Goal: Entertainment & Leisure: Consume media (video, audio)

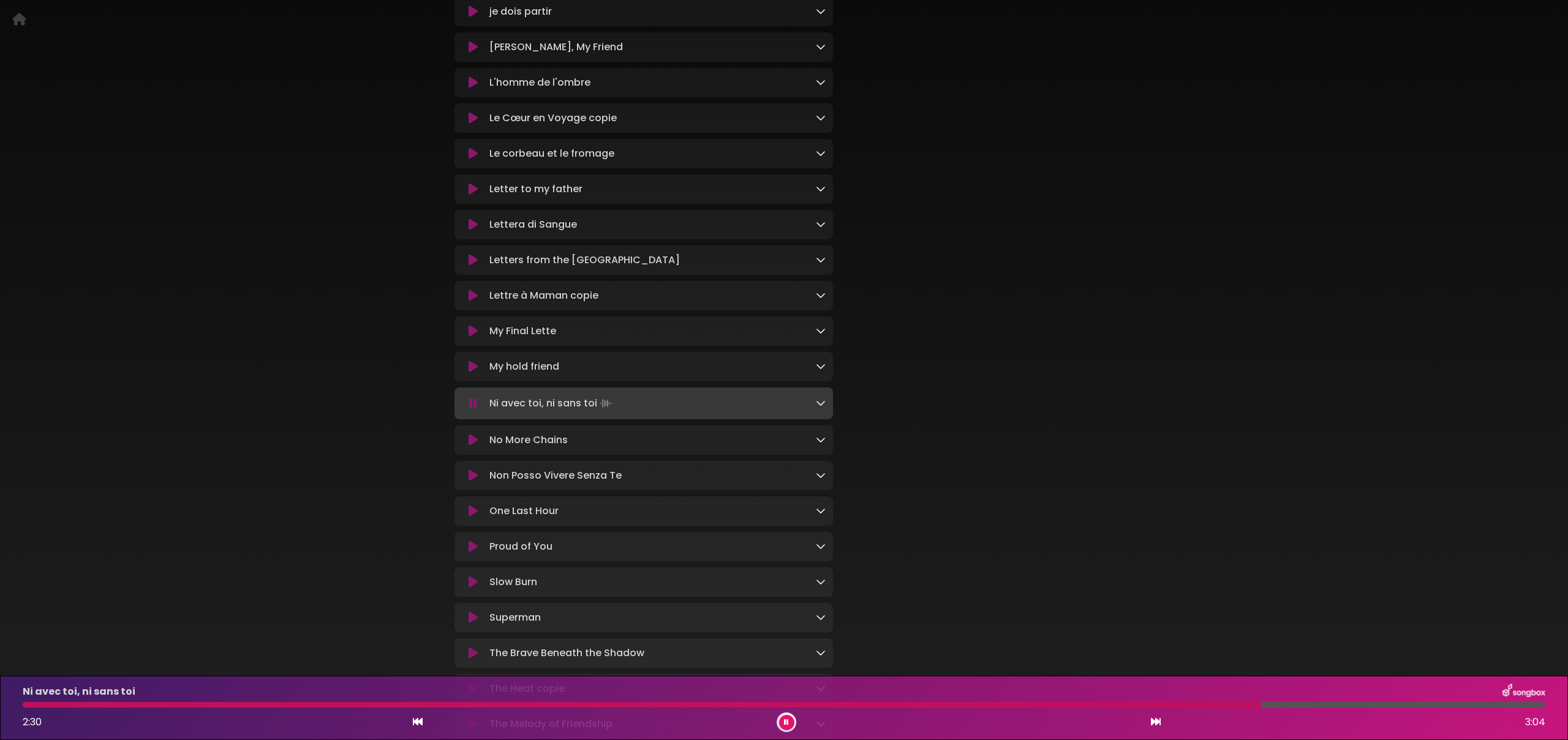
scroll to position [791, 0]
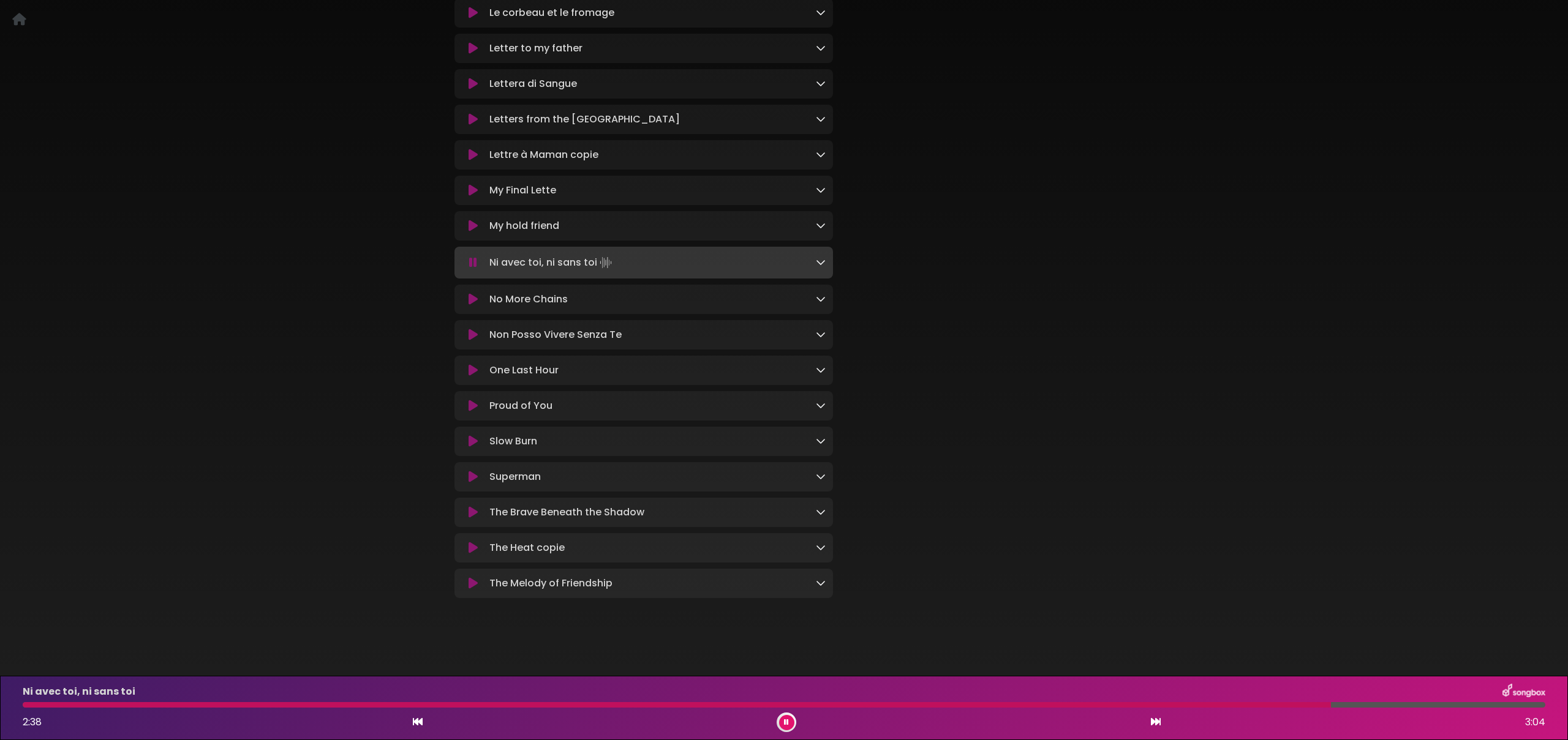
click at [786, 723] on icon at bounding box center [786, 722] width 5 height 7
click at [784, 722] on icon at bounding box center [786, 722] width 6 height 7
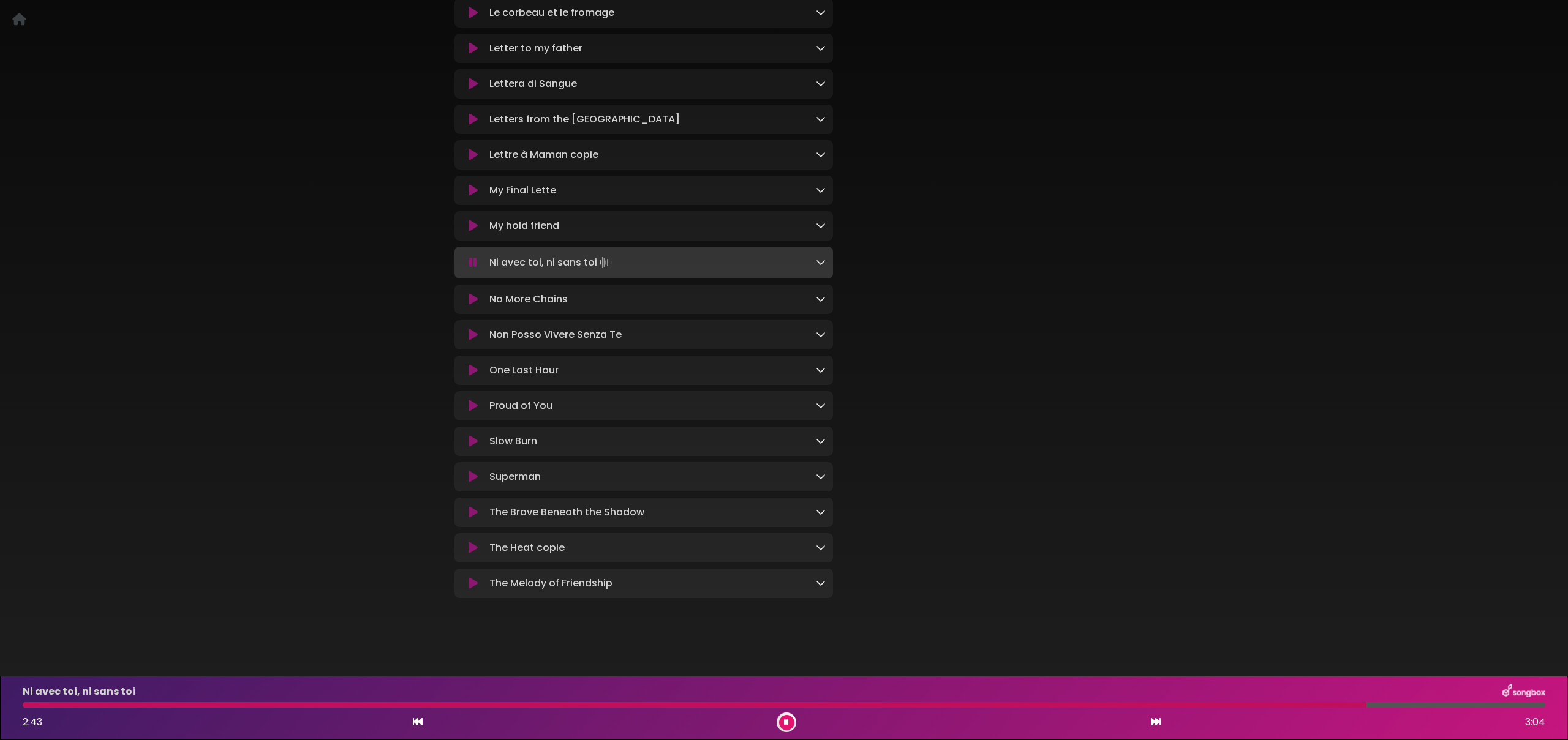
scroll to position [791, 0]
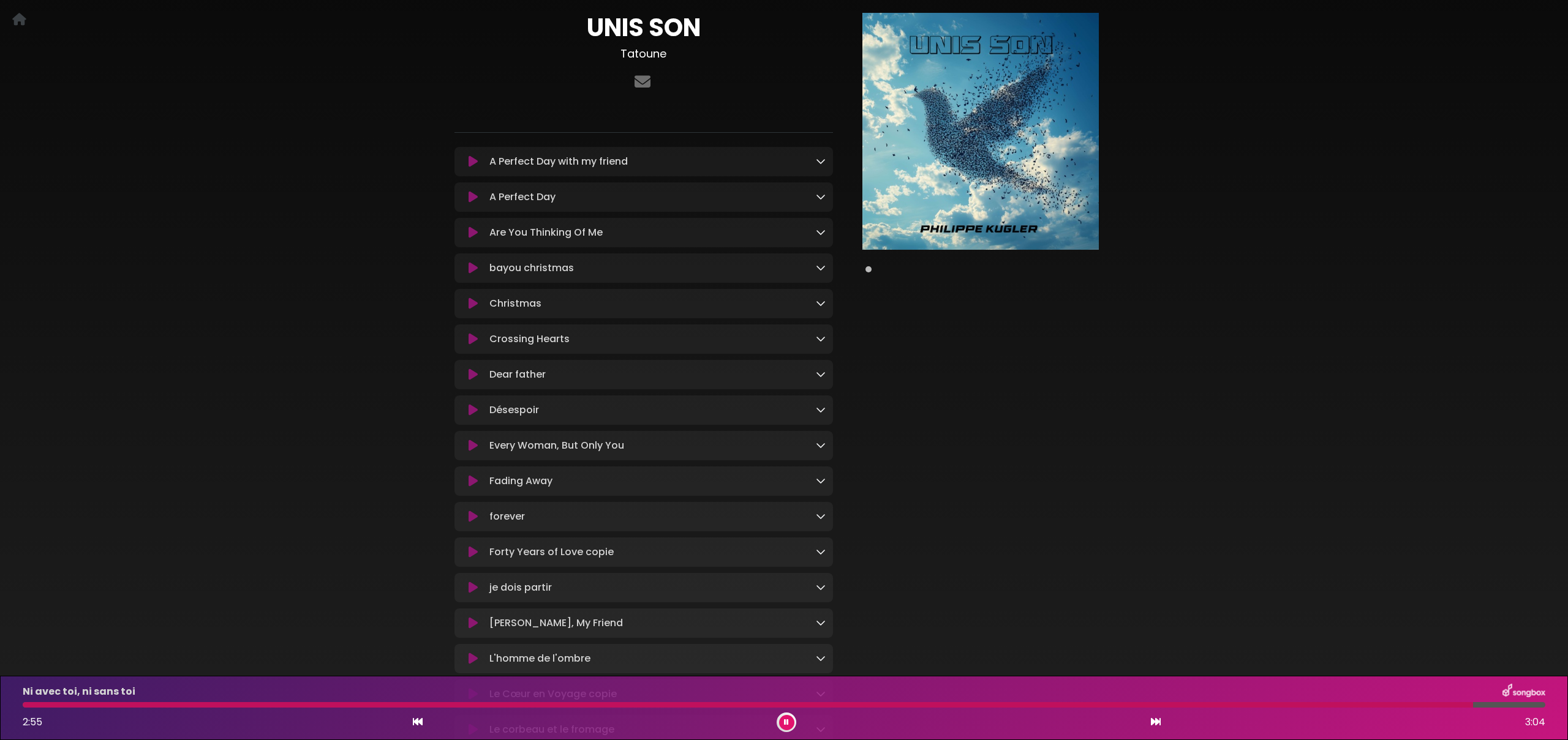
scroll to position [0, 0]
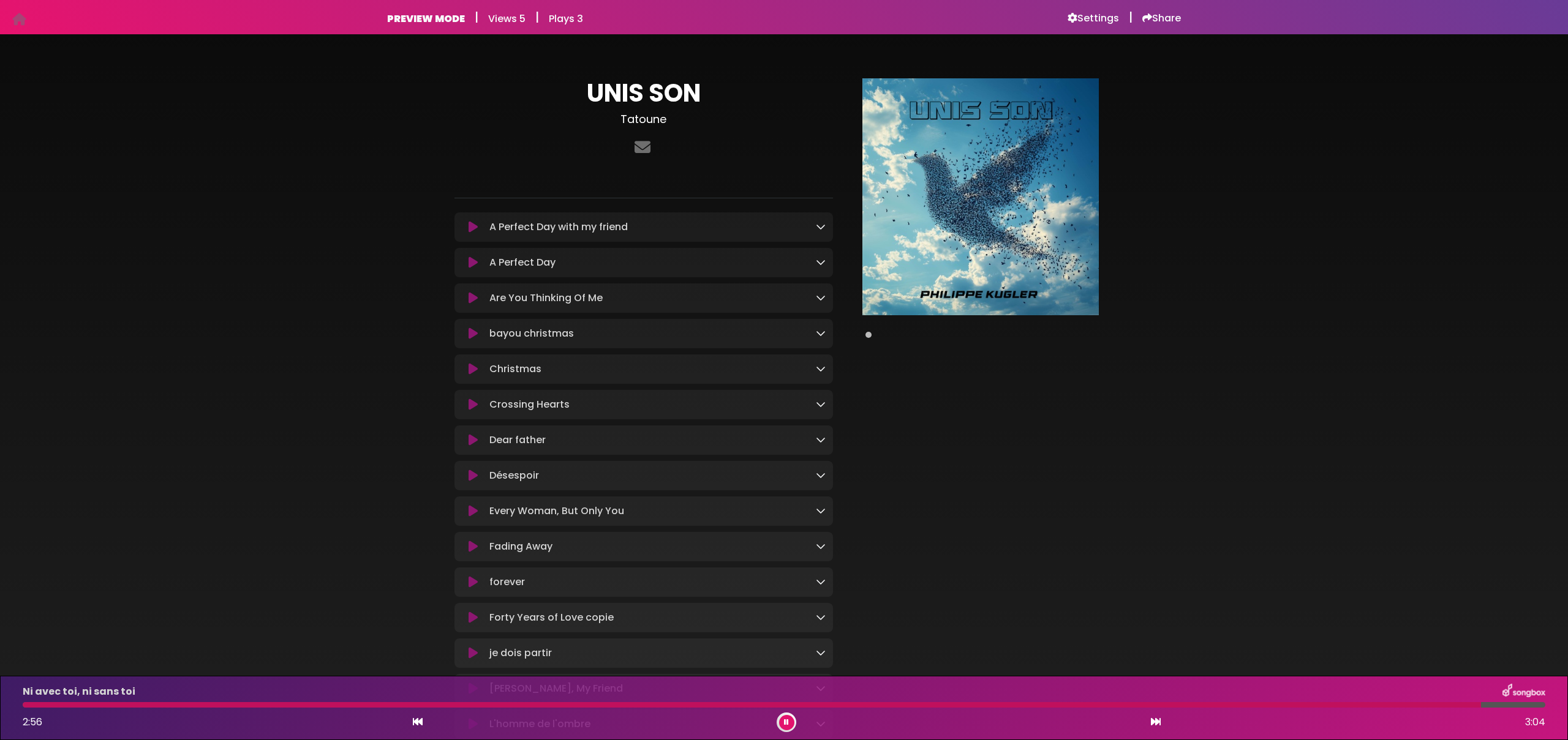
click at [274, 160] on div "UNIS SON Tatoune ×" at bounding box center [784, 724] width 1568 height 1351
click at [1162, 20] on h6 "Share" at bounding box center [1161, 19] width 39 height 13
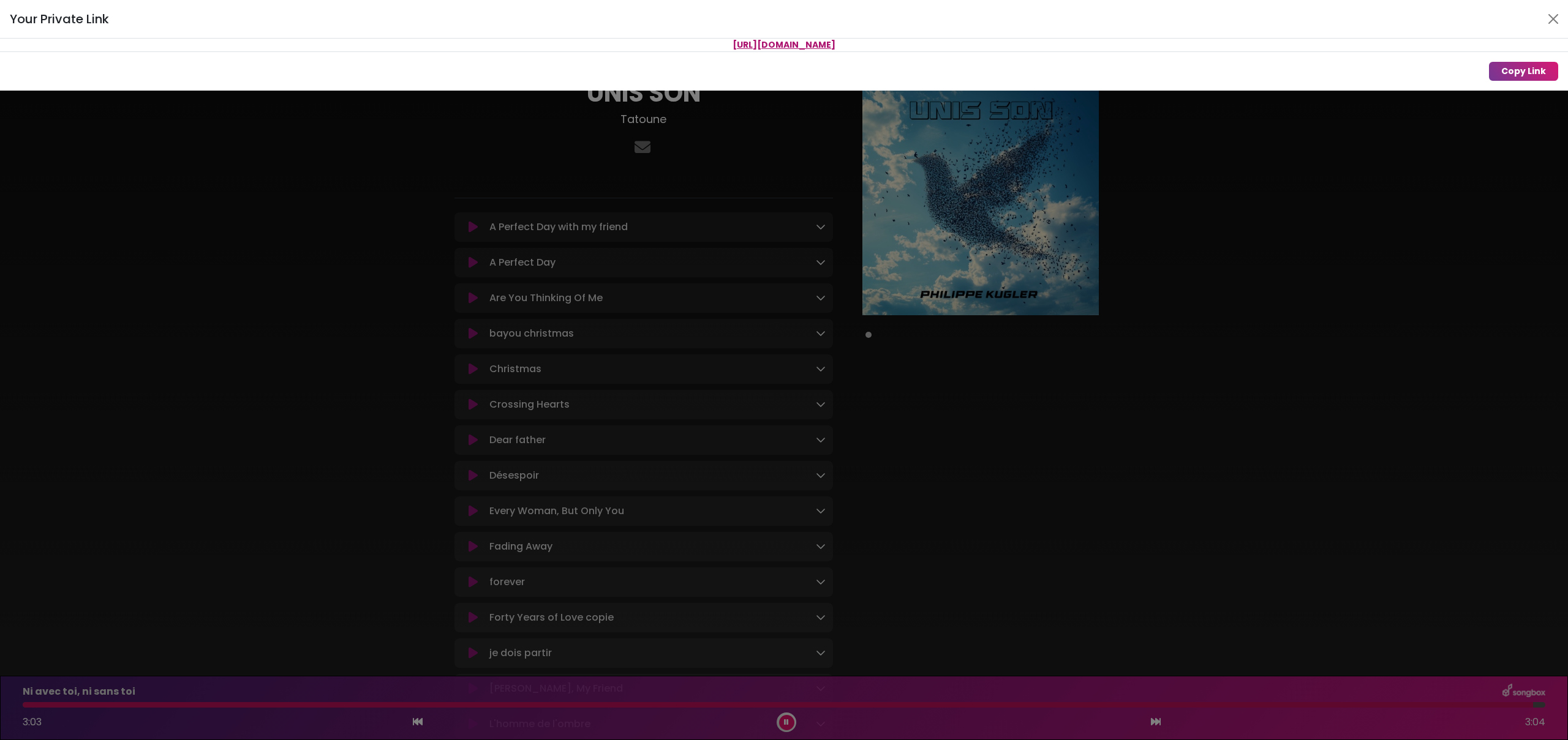
click at [1264, 254] on div "Your Private Link https://songbox.com/s/a4c12d3b-2354-41e0-9aae-2f4fcbae6a2d Co…" at bounding box center [784, 370] width 1568 height 740
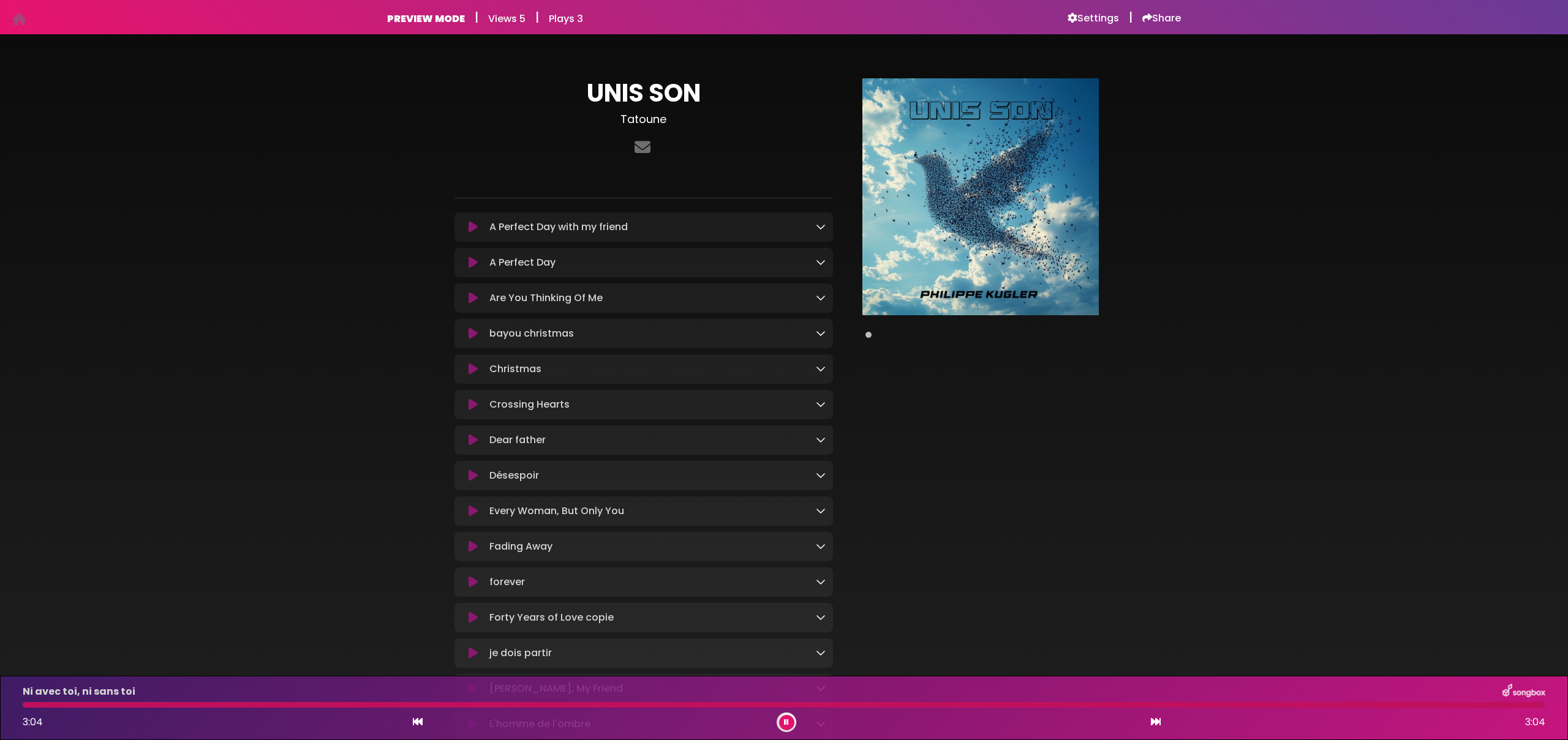
click at [130, 167] on div "UNIS SON Tatoune ×" at bounding box center [784, 724] width 1568 height 1351
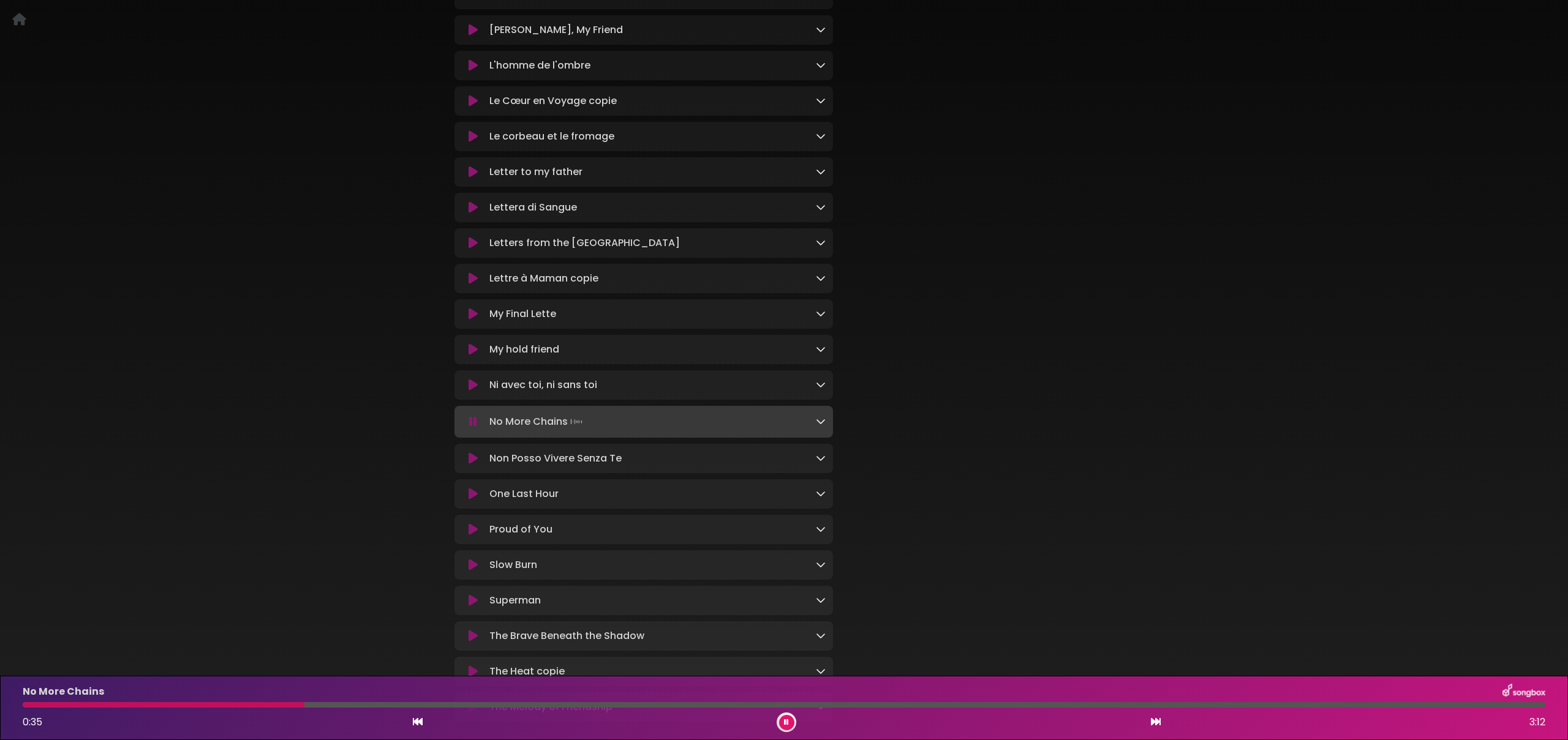
scroll to position [592, 0]
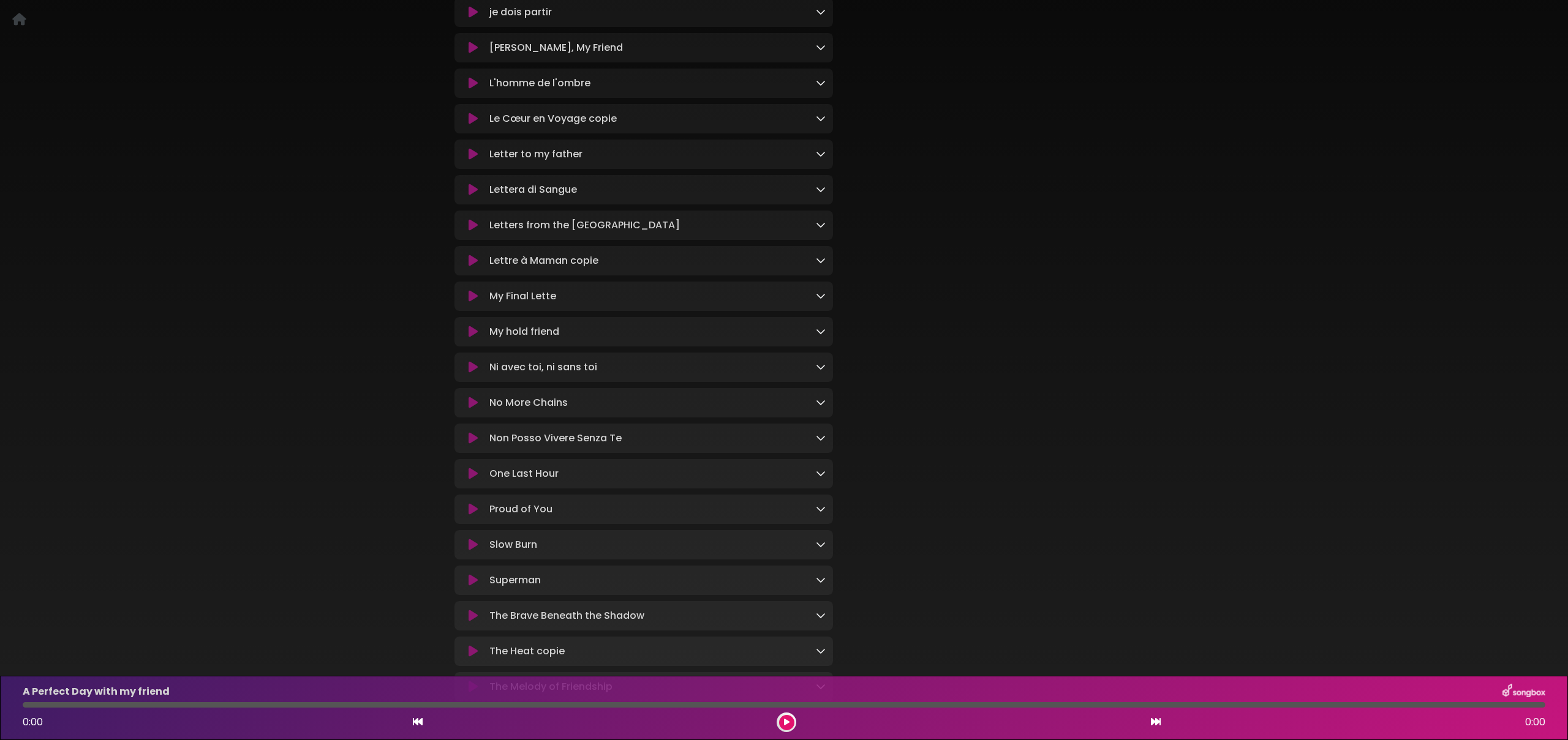
scroll to position [753, 0]
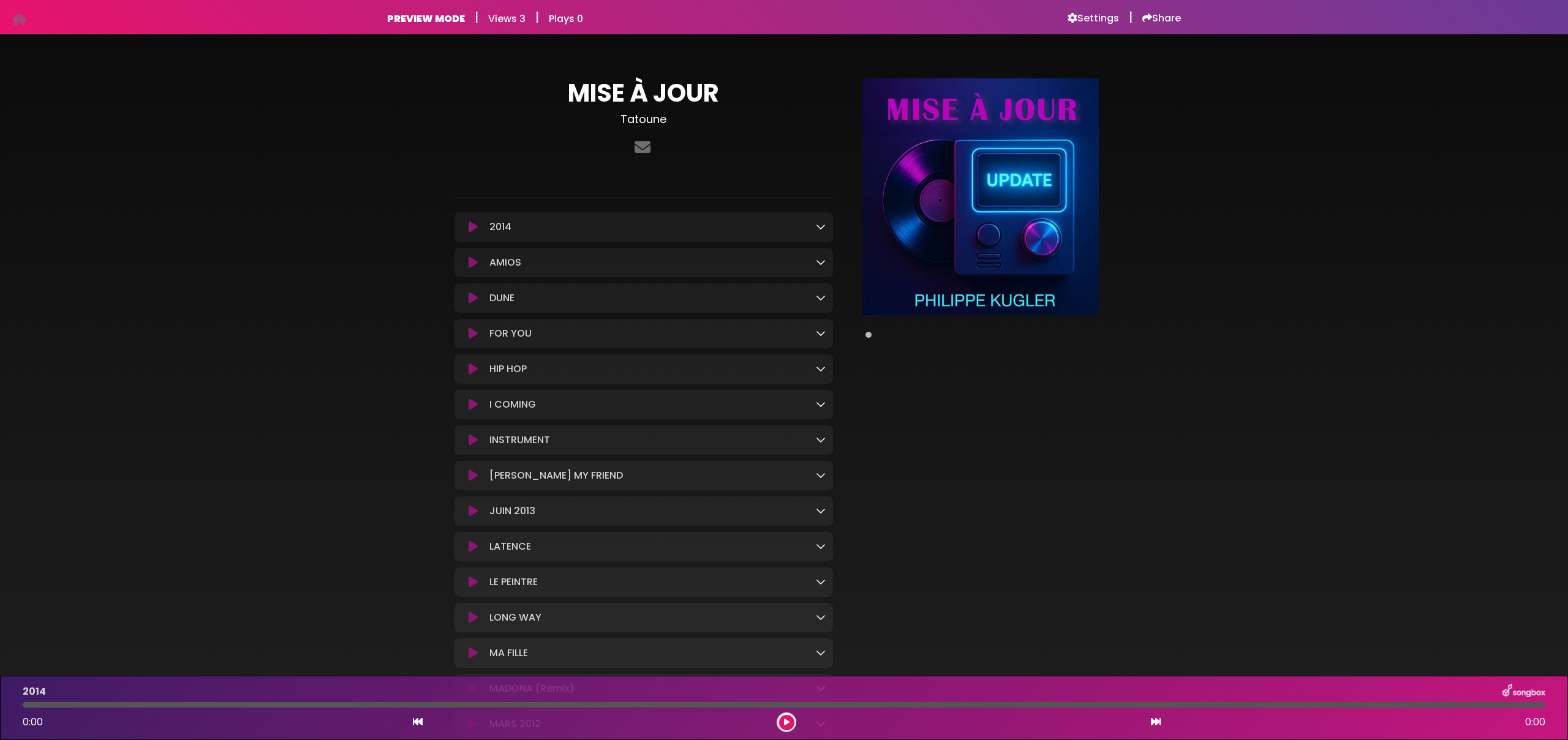
click at [465, 225] on button at bounding box center [472, 227] width 23 height 13
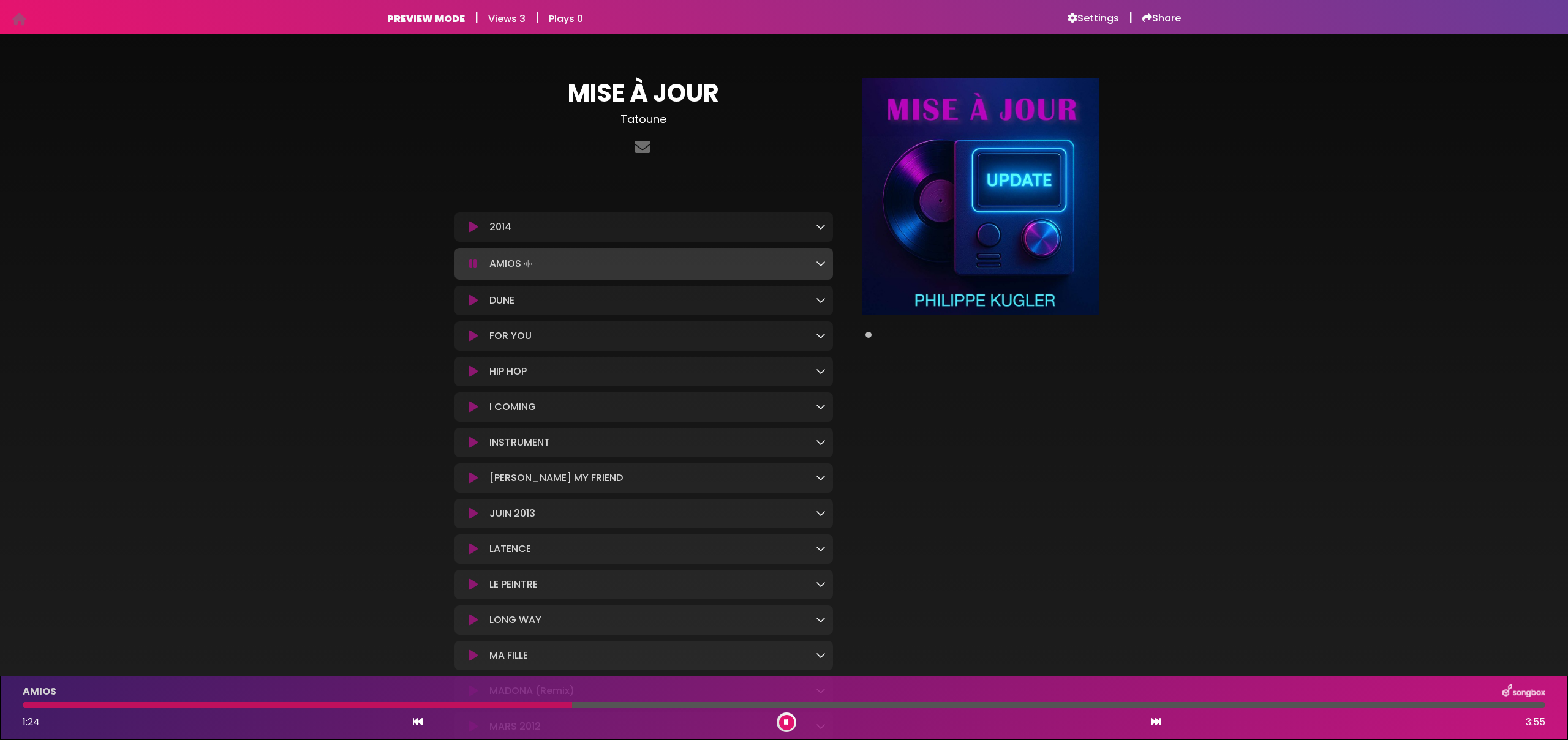
click at [471, 228] on icon at bounding box center [473, 227] width 9 height 13
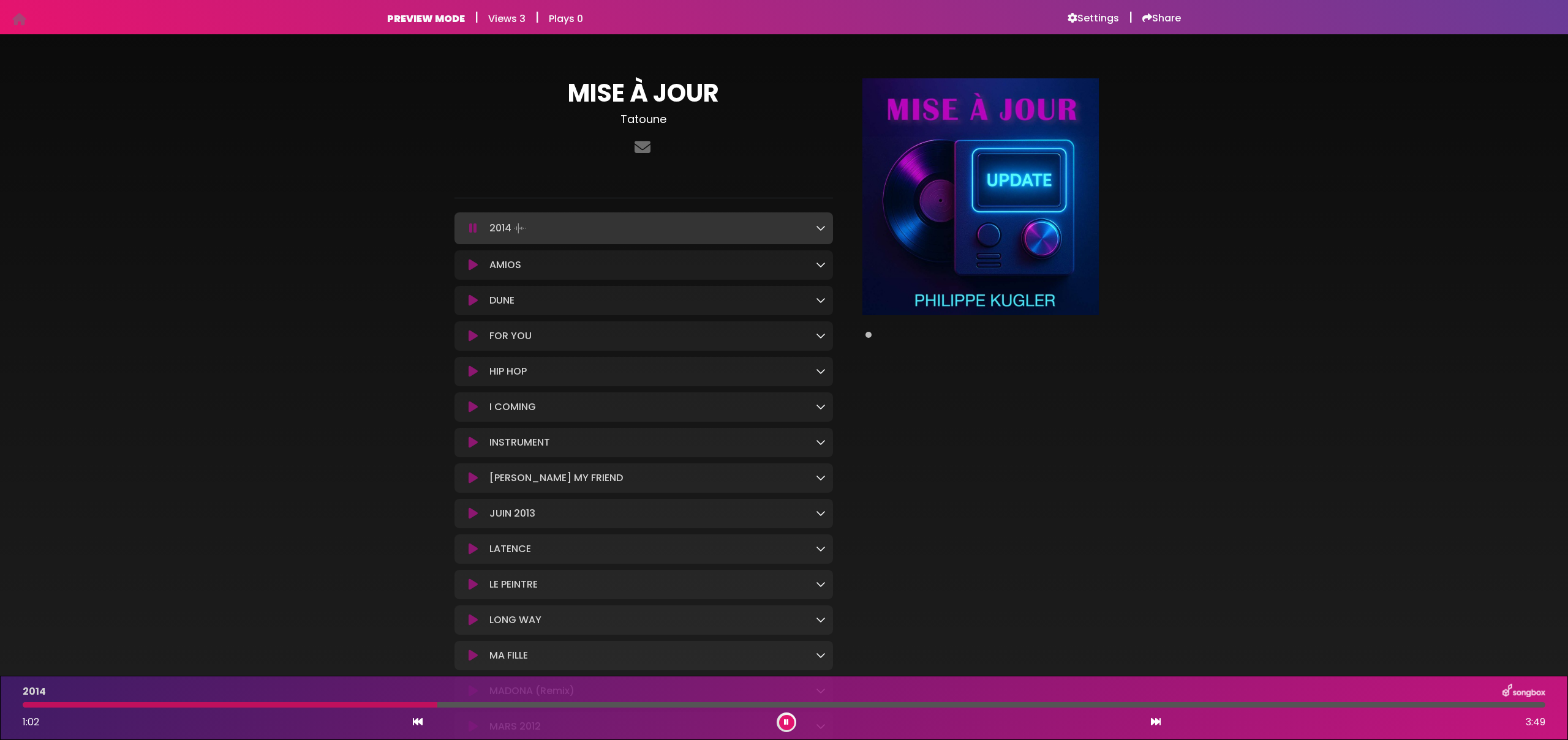
click at [1316, 450] on div "MISE À JOUR Tatoune" at bounding box center [784, 671] width 1568 height 1245
click at [959, 194] on img at bounding box center [980, 196] width 237 height 236
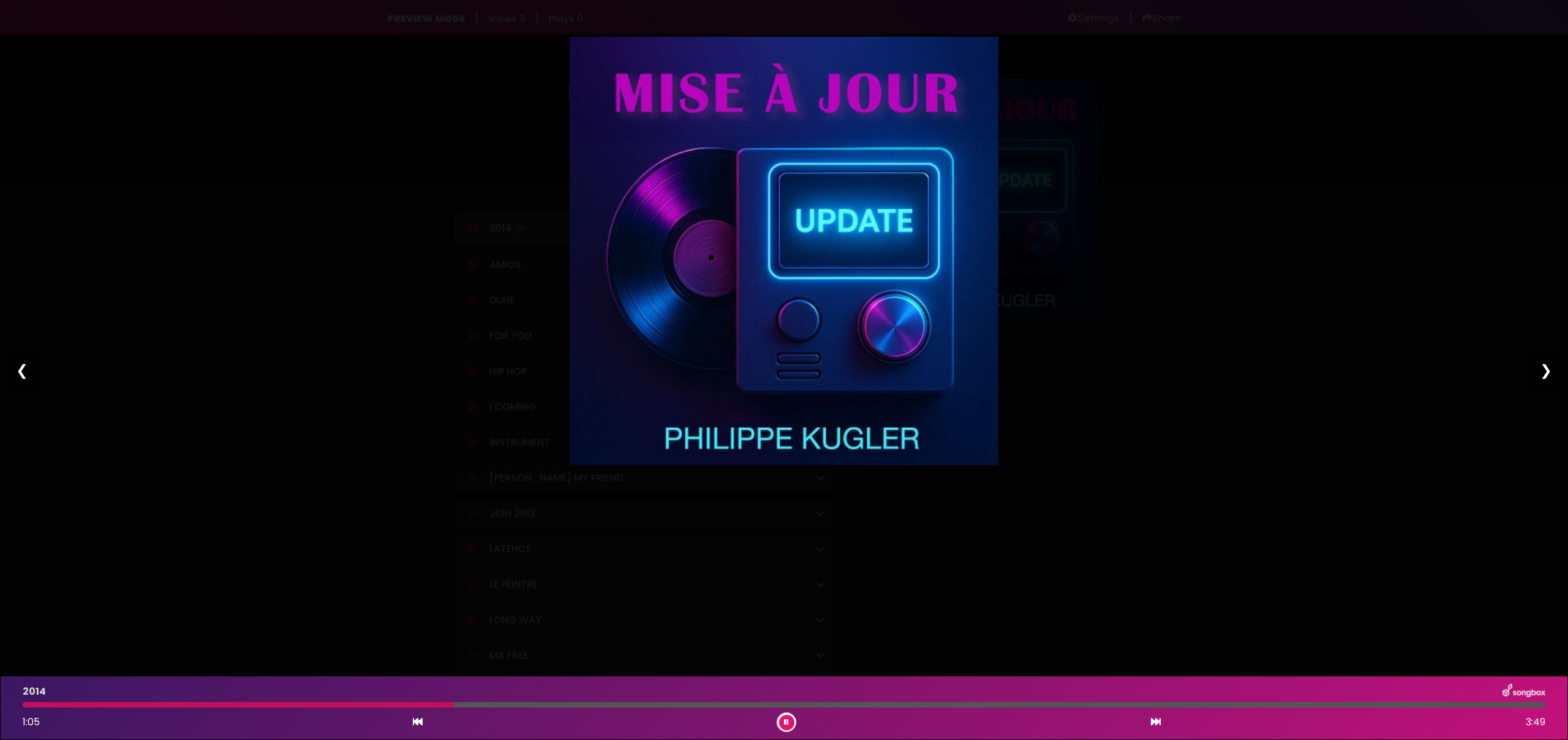
click at [1228, 364] on div "Pause Play % buffered 00:00 00:00 00:00 Exit fullscreen Enter fullscreen Play ❮…" at bounding box center [784, 370] width 1568 height 740
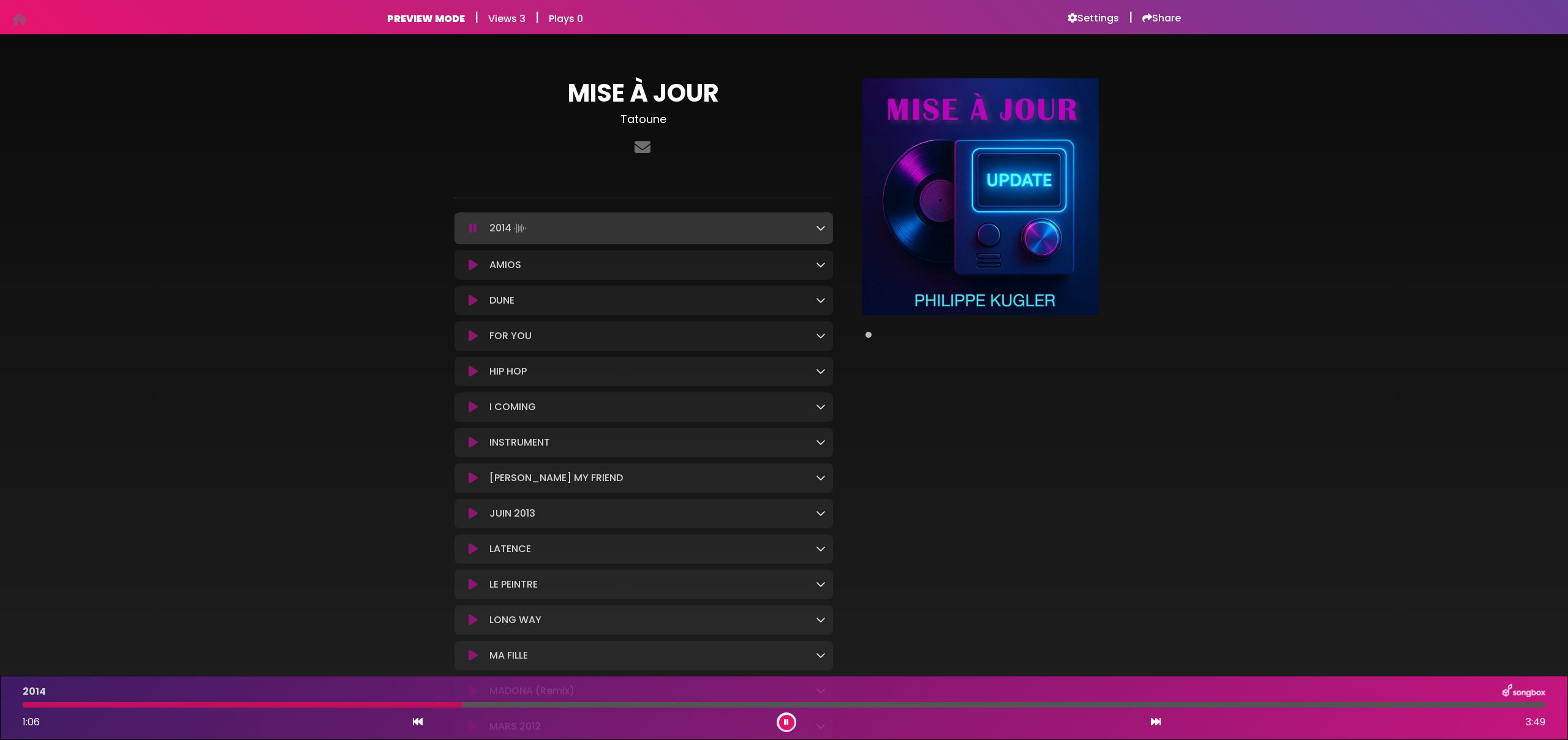
click at [200, 155] on div "MISE À JOUR Tatoune" at bounding box center [784, 671] width 1568 height 1245
click at [217, 161] on div "MISE À JOUR Tatoune" at bounding box center [784, 671] width 1568 height 1245
click at [635, 148] on icon at bounding box center [642, 147] width 20 height 16
click at [186, 275] on div "MISE À JOUR Tatoune" at bounding box center [784, 671] width 1568 height 1245
click at [1247, 221] on div "MISE À JOUR Tatoune" at bounding box center [784, 671] width 1568 height 1245
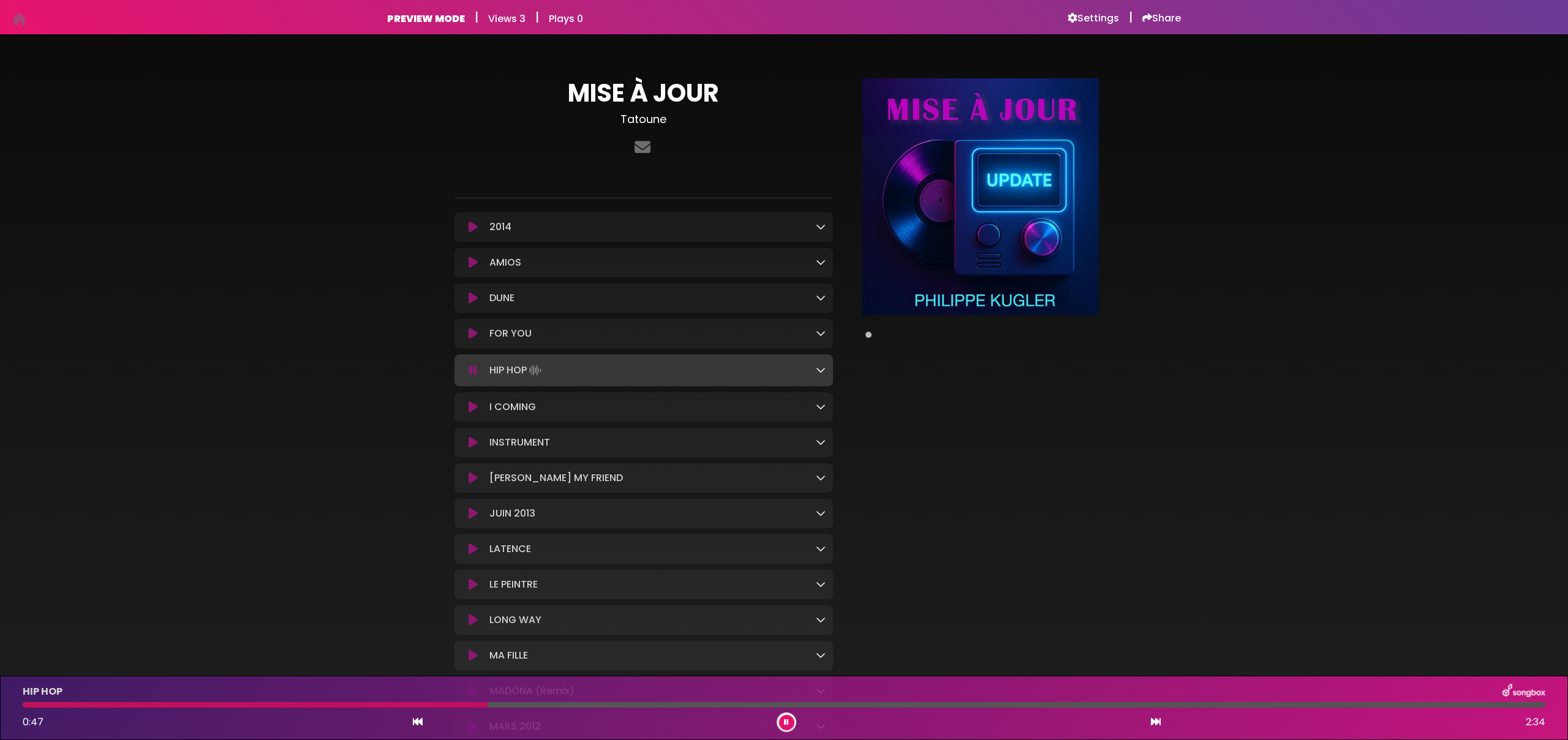
click at [318, 204] on div "MISE À JOUR Tatoune" at bounding box center [784, 671] width 1568 height 1245
click at [250, 287] on div "MISE À JOUR Tatoune" at bounding box center [784, 671] width 1568 height 1245
click at [1255, 159] on div "MISE À JOUR Tatoune" at bounding box center [784, 671] width 1568 height 1245
click at [1327, 135] on div "MISE À JOUR Tatoune" at bounding box center [784, 671] width 1568 height 1245
click at [1093, 20] on h6 "Settings" at bounding box center [1092, 19] width 51 height 13
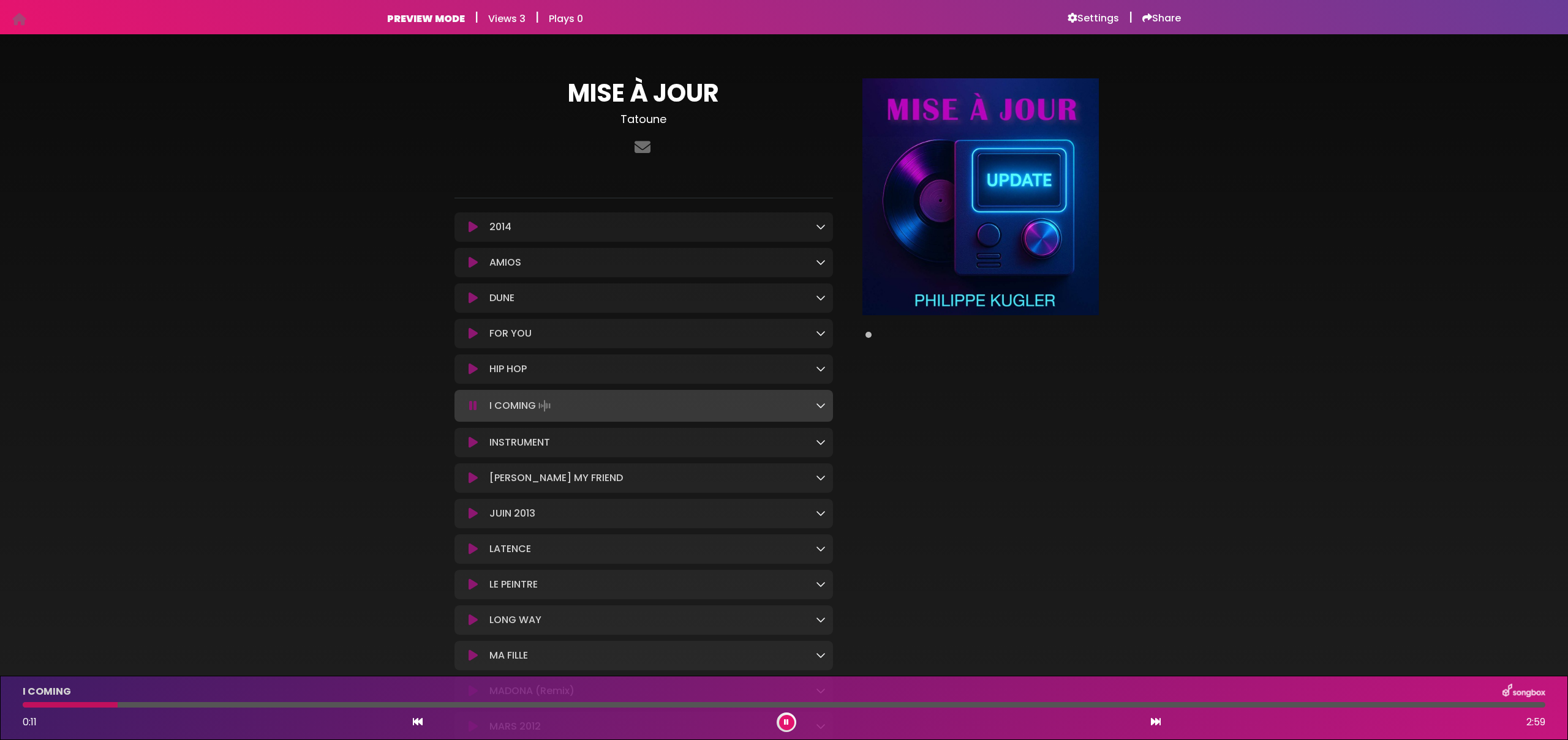
click at [307, 145] on div "MISE À JOUR Tatoune" at bounding box center [784, 671] width 1568 height 1245
click at [376, 187] on div "MISE À JOUR Tatoune" at bounding box center [784, 671] width 1568 height 1245
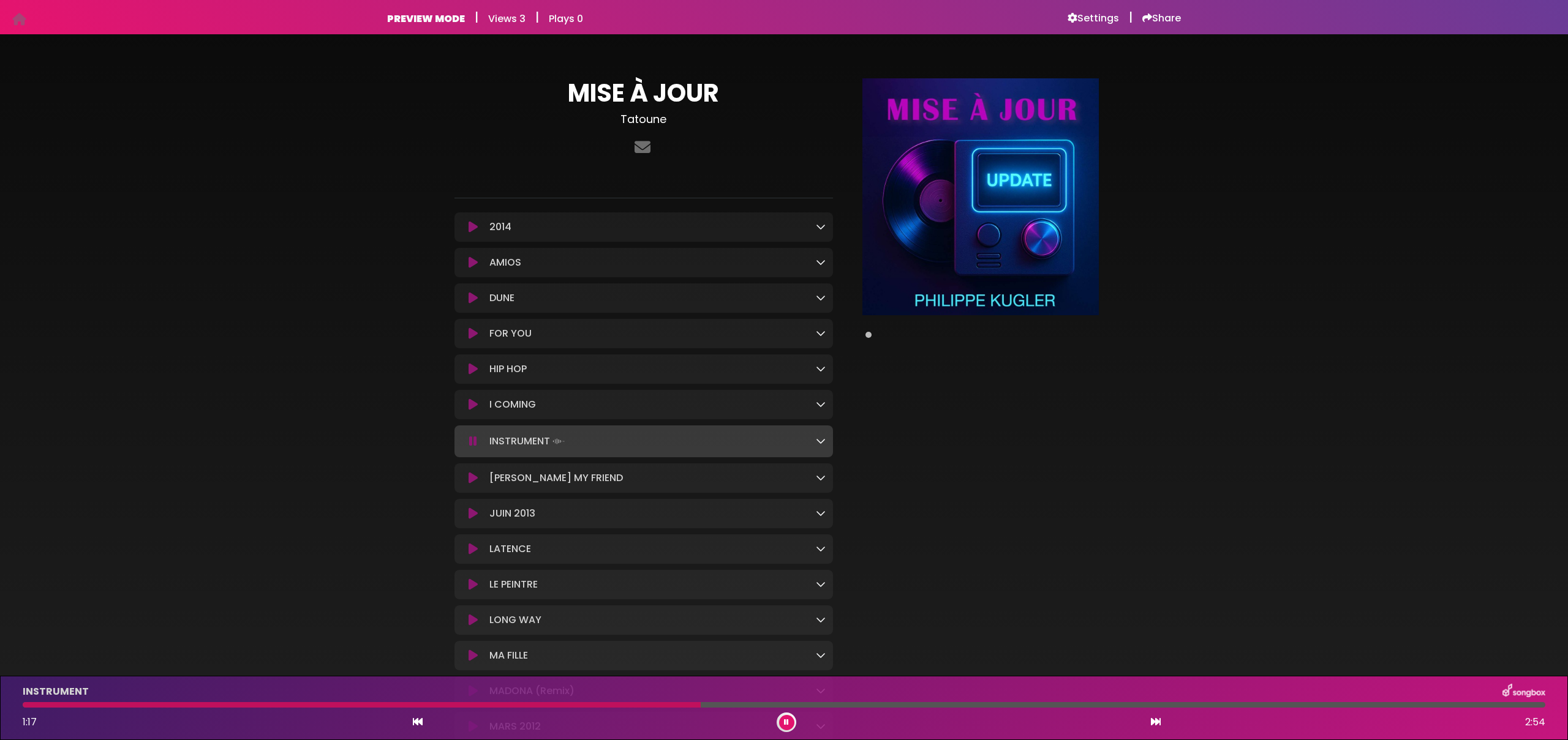
click at [795, 725] on div "1:17 2:54" at bounding box center [784, 722] width 1537 height 20
click at [791, 723] on button at bounding box center [786, 722] width 15 height 15
click at [791, 721] on button at bounding box center [786, 722] width 15 height 15
click at [303, 157] on div "MISE À JOUR Tatoune" at bounding box center [784, 671] width 1568 height 1245
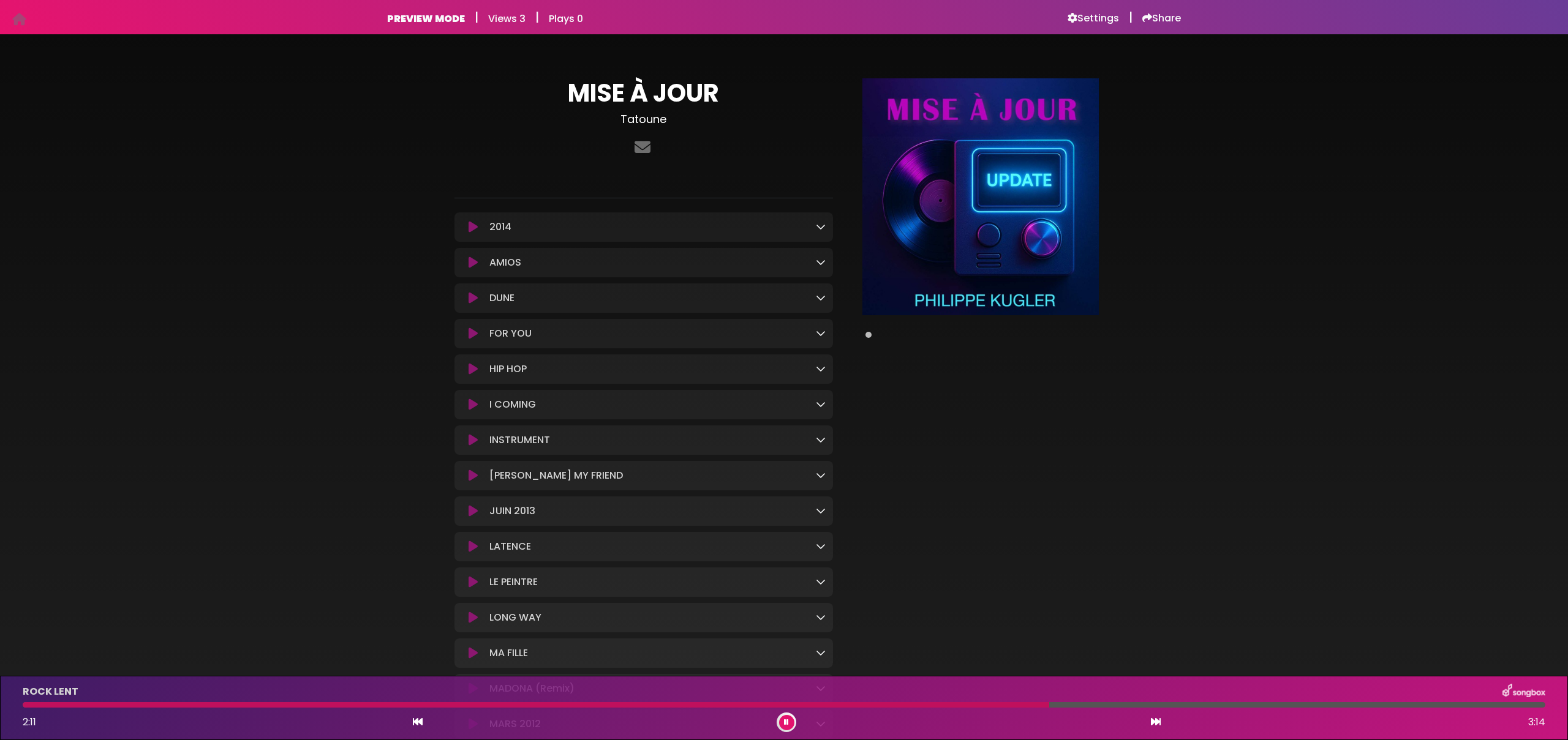
click at [219, 89] on div "MISE À JOUR Tatoune" at bounding box center [784, 671] width 1568 height 1245
click at [270, 82] on div "MISE À JOUR Tatoune" at bounding box center [784, 671] width 1568 height 1245
click at [1081, 20] on h6 "Settings" at bounding box center [1092, 19] width 51 height 13
click at [820, 266] on icon at bounding box center [821, 262] width 9 height 9
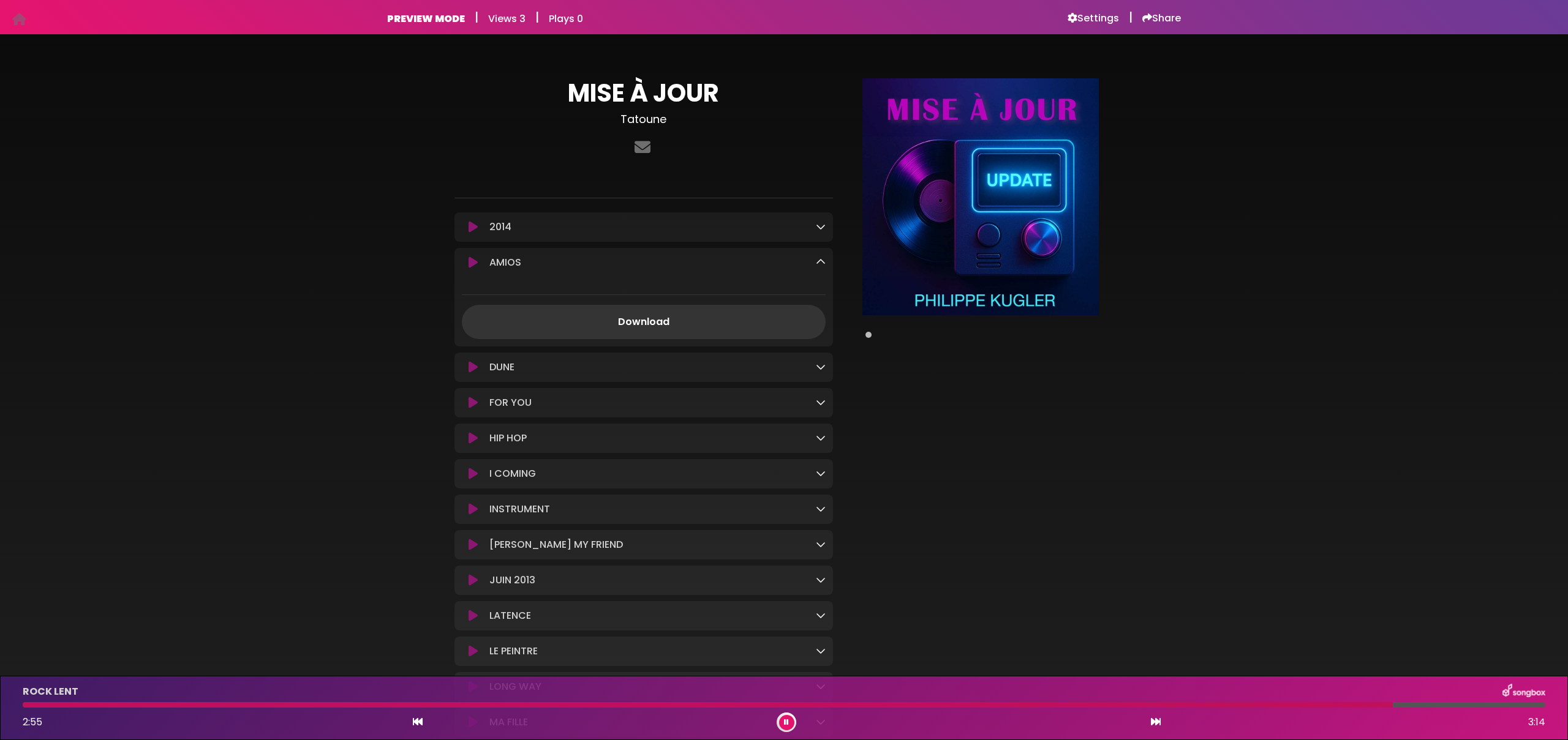
click at [820, 263] on icon at bounding box center [821, 262] width 9 height 9
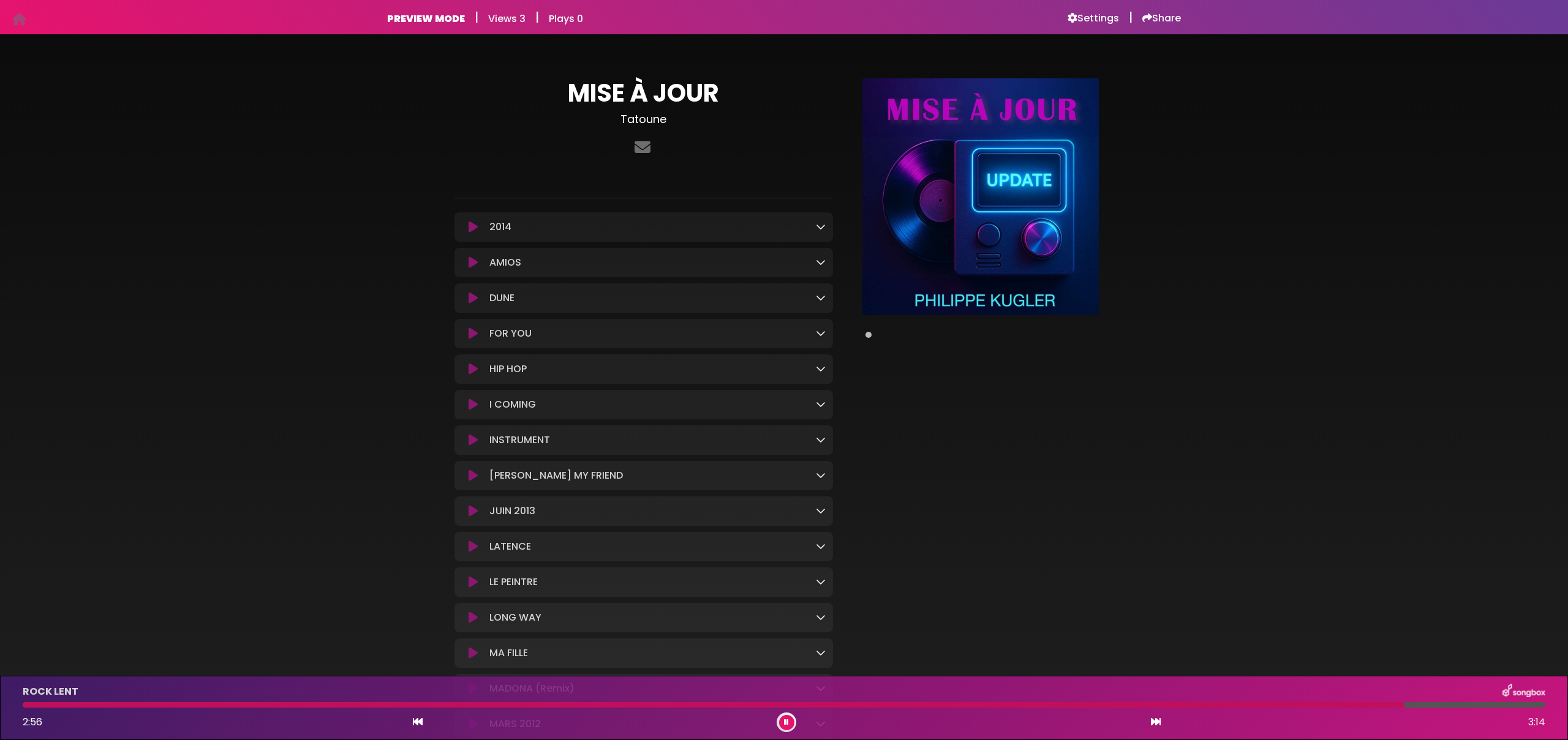
click at [818, 371] on icon at bounding box center [821, 368] width 9 height 9
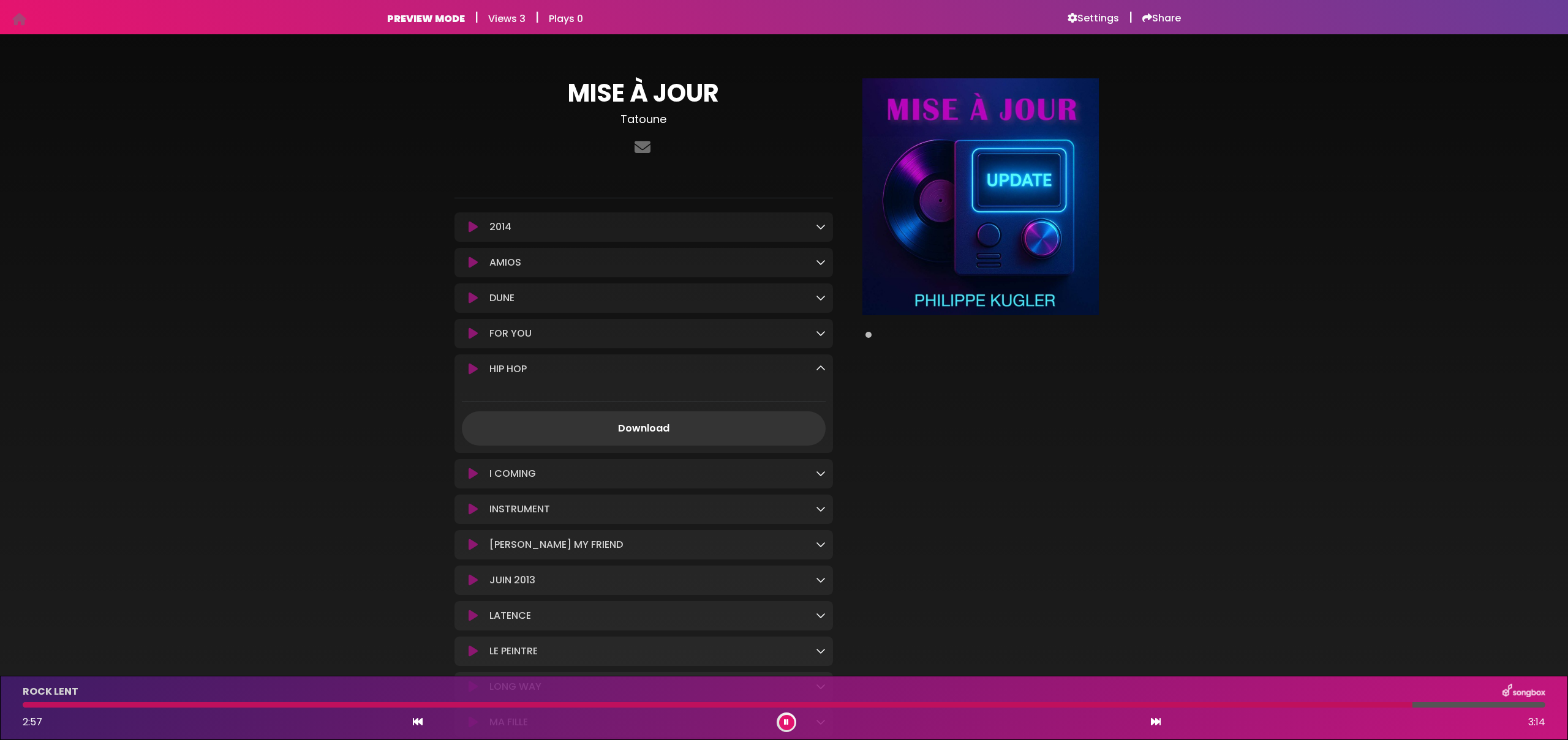
click at [818, 371] on icon at bounding box center [821, 368] width 9 height 9
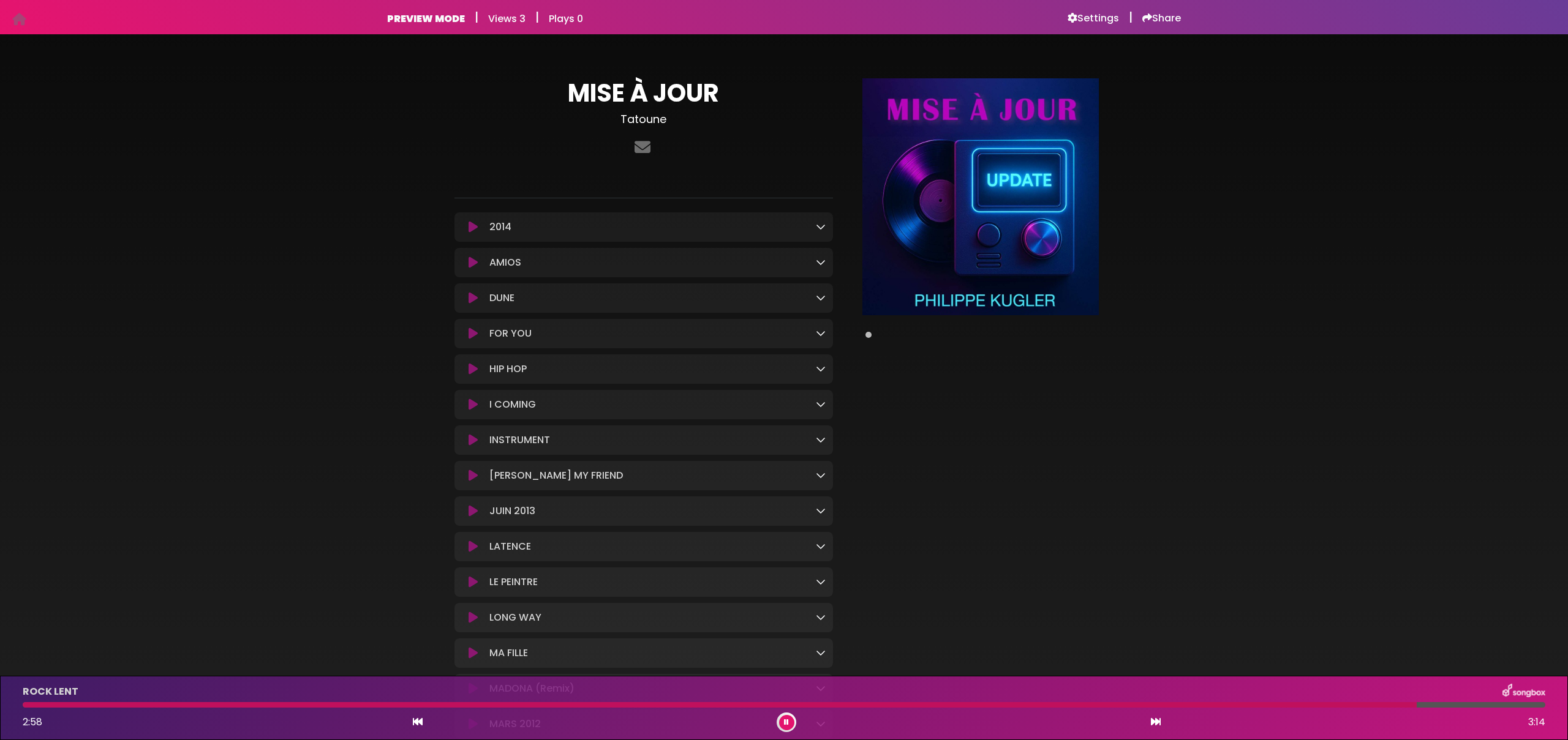
click at [332, 230] on div "MISE À JOUR Tatoune" at bounding box center [784, 671] width 1568 height 1245
